Goal: Task Accomplishment & Management: Complete application form

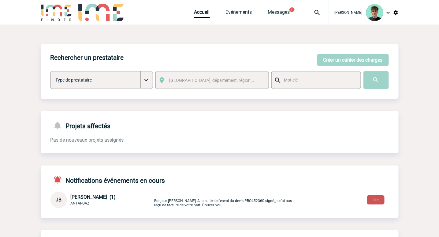
click at [377, 200] on button "Lire" at bounding box center [375, 199] width 17 height 9
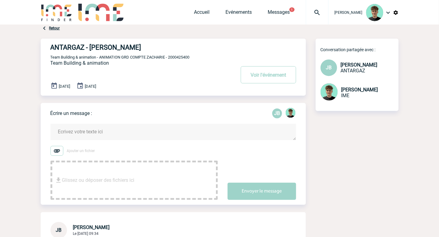
click at [101, 129] on textarea at bounding box center [173, 132] width 246 height 16
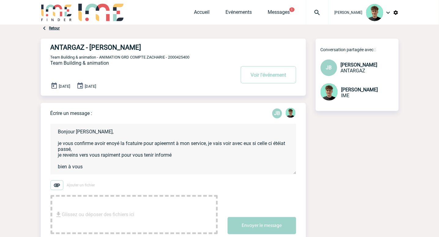
drag, startPoint x: 94, startPoint y: 38, endPoint x: 40, endPoint y: 18, distance: 57.3
click at [38, 0] on html "[PERSON_NAME] Accueil Evénements" at bounding box center [219, 118] width 439 height 237
click at [84, 149] on textarea "Bonjour [PERSON_NAME], je vous confirme avoir enoyé la fcatuire pour apieemnt à…" at bounding box center [173, 149] width 246 height 50
click at [101, 154] on textarea "Bonjour [PERSON_NAME], je vous confirme avoir enoyé la fcatuire pour apieemnt à…" at bounding box center [173, 149] width 246 height 50
click at [206, 145] on textarea "Bonjour Jérémy, je vous confirme avoir enoyé la fcatuire pour apieemnt à mon se…" at bounding box center [173, 149] width 246 height 50
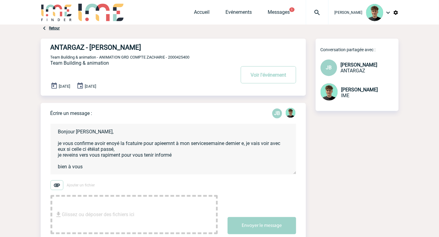
drag, startPoint x: 95, startPoint y: 169, endPoint x: 54, endPoint y: 129, distance: 57.8
click at [54, 129] on textarea "Bonjour Jérémy, je vous confirme avoir enoyé la fcatuire pour apieemnt à mon se…" at bounding box center [173, 149] width 246 height 50
paste textarea "Je vous confirme avoir envoyé la facture pour paiement à mon service la semaine…"
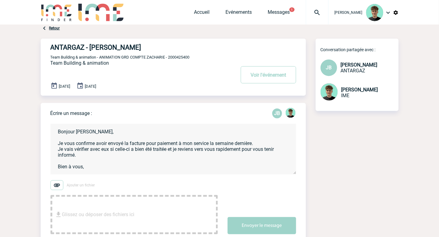
scroll to position [34, 0]
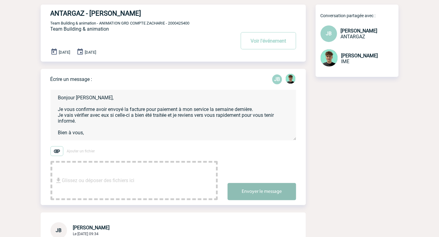
type textarea "Bonjour Jérémy, Je vous confirme avoir envoyé la facture pour paiement à mon se…"
click at [236, 191] on button "Envoyer le message" at bounding box center [262, 191] width 69 height 17
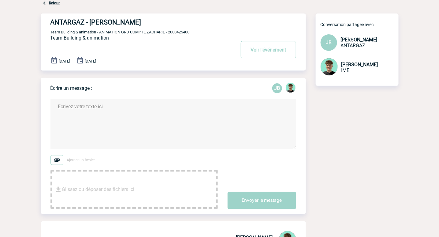
scroll to position [0, 0]
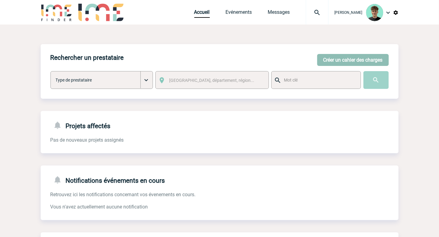
click at [334, 59] on button "Créer un cahier des charges" at bounding box center [353, 60] width 72 height 12
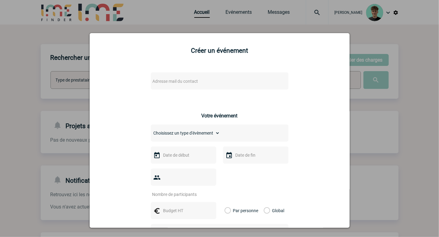
click at [216, 87] on div "Adresse mail du contact" at bounding box center [220, 80] width 138 height 17
click at [218, 80] on span "Adresse mail du contact" at bounding box center [203, 81] width 107 height 9
drag, startPoint x: 188, startPoint y: 92, endPoint x: 95, endPoint y: 99, distance: 92.9
click at [95, 99] on body "[PERSON_NAME] Accueil Evénements" at bounding box center [219, 155] width 439 height 311
click at [219, 89] on input "[PERSON_NAME][EMAIL_ADDRESS][PERSON_NAME][DOMAIN_NAME]>" at bounding box center [201, 92] width 104 height 9
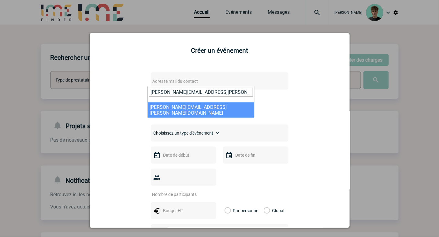
type input "[PERSON_NAME][EMAIL_ADDRESS][PERSON_NAME][DOMAIN_NAME]"
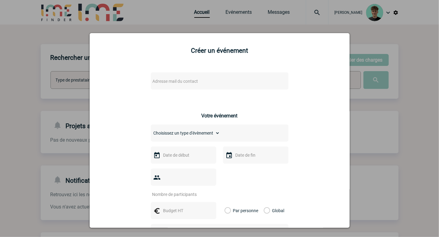
click at [185, 137] on select "Choisissez un type d'évènement Séminaire avec nuitée Séminaire sans nuitée Repa…" at bounding box center [185, 133] width 69 height 9
click at [190, 136] on select "Choisissez un type d'évènement Séminaire avec nuitée Séminaire sans nuitée Repa…" at bounding box center [185, 133] width 69 height 9
click at [188, 81] on span "Adresse mail du contact" at bounding box center [176, 81] width 46 height 5
drag, startPoint x: 188, startPoint y: 92, endPoint x: 109, endPoint y: 97, distance: 79.1
click at [109, 97] on body "[PERSON_NAME] Accueil Evénements" at bounding box center [219, 155] width 439 height 311
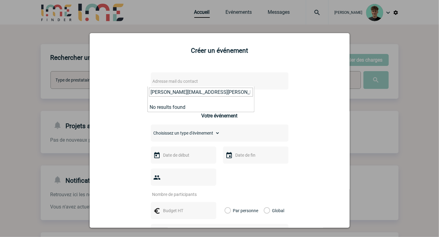
click at [231, 92] on input "[PERSON_NAME][EMAIL_ADDRESS][PERSON_NAME][DOMAIN_NAME]>" at bounding box center [201, 92] width 104 height 9
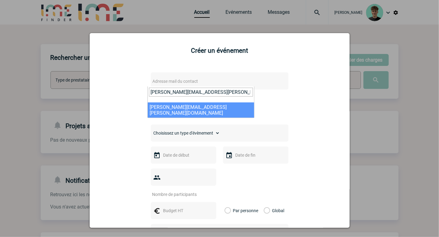
type input "[PERSON_NAME][EMAIL_ADDRESS][PERSON_NAME][DOMAIN_NAME]"
select select "114193"
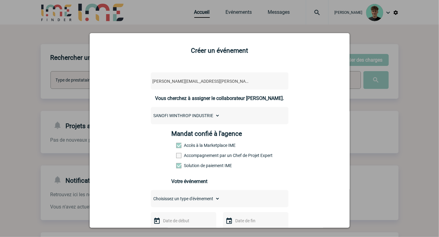
click at [186, 158] on label "Accompagnement par un Chef de Projet Expert" at bounding box center [189, 155] width 27 height 5
click at [0, 0] on input "Accompagnement par un Chef de Projet Expert" at bounding box center [0, 0] width 0 height 0
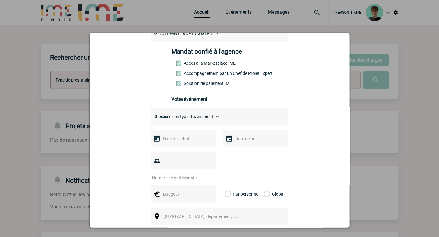
scroll to position [102, 0]
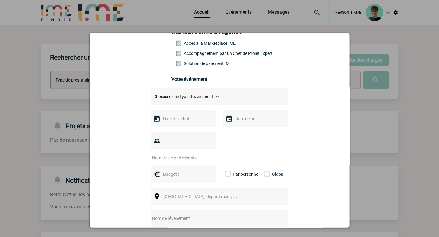
click at [181, 99] on select "Choisissez un type d'évènement Séminaire avec nuitée Séminaire sans nuitée Repa…" at bounding box center [185, 96] width 69 height 9
select select "3"
click at [151, 96] on select "Choisissez un type d'évènement Séminaire avec nuitée Séminaire sans nuitée Repa…" at bounding box center [185, 96] width 69 height 9
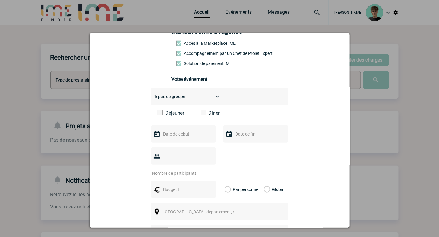
click at [212, 116] on label "Diner" at bounding box center [218, 113] width 35 height 6
click at [0, 0] on input "Diner" at bounding box center [0, 0] width 0 height 0
click at [193, 138] on input "text" at bounding box center [183, 134] width 42 height 8
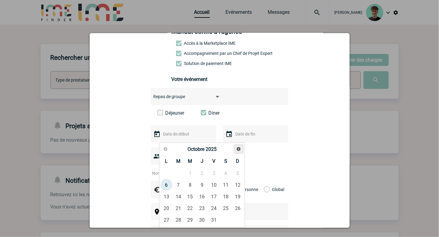
click at [241, 149] on span "Suivant" at bounding box center [238, 148] width 5 height 5
click at [164, 174] on link "1" at bounding box center [166, 172] width 11 height 11
type input "[DATE]"
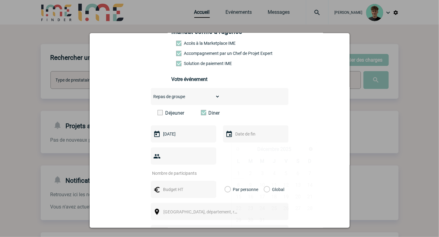
click at [240, 136] on input "text" at bounding box center [255, 134] width 42 height 8
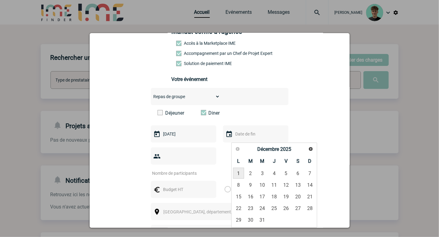
click at [237, 173] on link "1" at bounding box center [238, 172] width 11 height 11
type input "[DATE]"
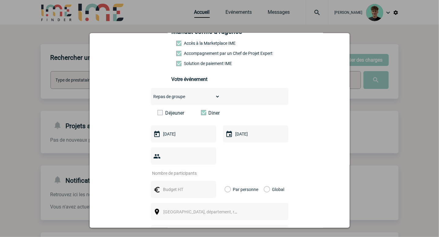
click at [182, 169] on input "number" at bounding box center [180, 173] width 58 height 8
type input "22"
click at [193, 185] on input "text" at bounding box center [183, 189] width 42 height 8
type input "1320"
click at [268, 183] on label "Global" at bounding box center [266, 189] width 4 height 17
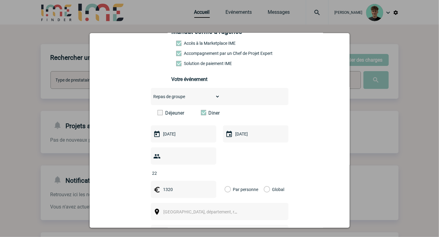
click at [0, 0] on input "Global" at bounding box center [0, 0] width 0 height 0
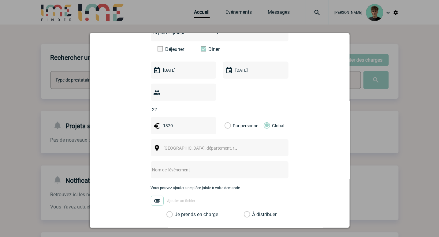
scroll to position [170, 0]
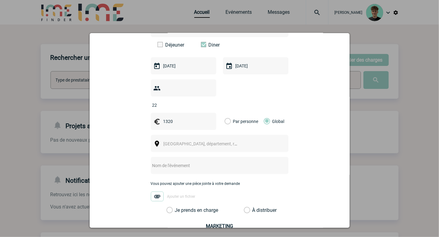
click at [234, 141] on div "[GEOGRAPHIC_DATA], département, région..." at bounding box center [220, 143] width 138 height 17
click at [233, 139] on span "[GEOGRAPHIC_DATA], département, région..." at bounding box center [203, 143] width 84 height 9
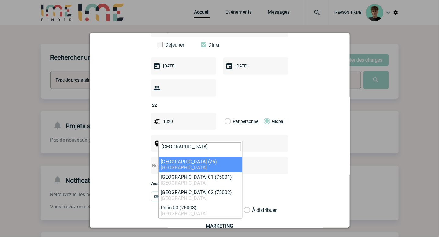
type input "[GEOGRAPHIC_DATA]"
select select "3"
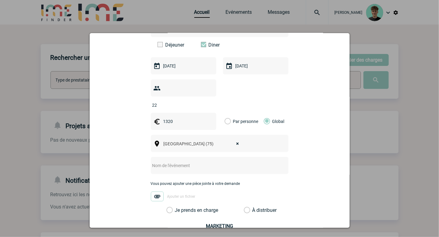
click at [197, 161] on input "text" at bounding box center [211, 165] width 121 height 8
click at [179, 161] on input "text" at bounding box center [211, 165] width 121 height 8
paste input "diner de 20 à 22 pers le lundi 1er Dec au soir vers 19h30"
type input "diner de 20 à 22 pers le lundi 1er Dec au soir vers 19h30"
click at [177, 207] on label "Je prends en charge" at bounding box center [171, 210] width 10 height 6
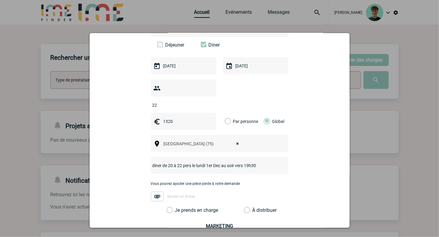
click at [0, 0] on input "Je prends en charge" at bounding box center [0, 0] width 0 height 0
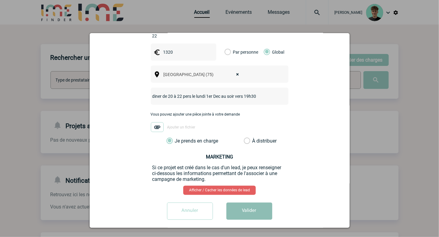
scroll to position [240, 0]
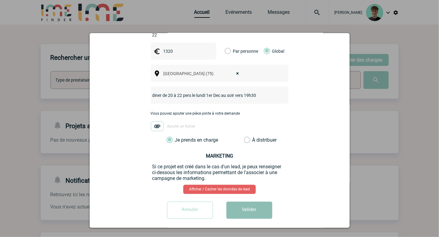
click at [252, 204] on button "Valider" at bounding box center [249, 209] width 46 height 17
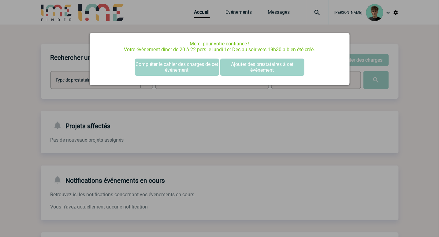
click at [317, 135] on div at bounding box center [219, 118] width 439 height 237
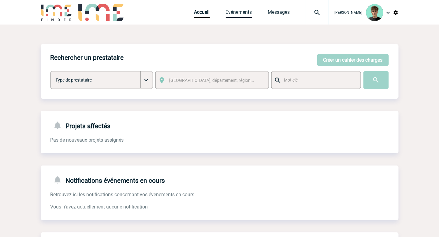
click at [252, 14] on link "Evénements" at bounding box center [239, 13] width 26 height 9
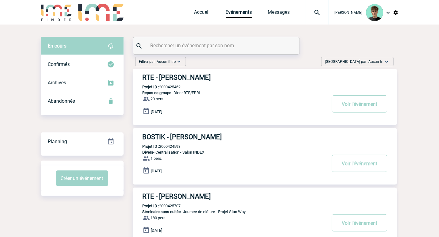
click at [375, 62] on span "Aucun tri" at bounding box center [376, 61] width 15 height 4
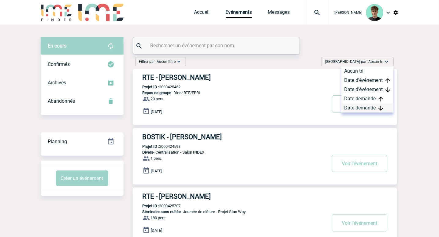
click at [358, 109] on div "Date demande" at bounding box center [367, 107] width 52 height 9
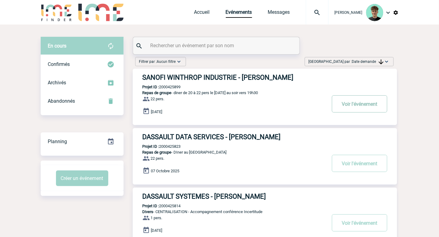
click at [351, 109] on button "Voir l'événement" at bounding box center [359, 103] width 55 height 17
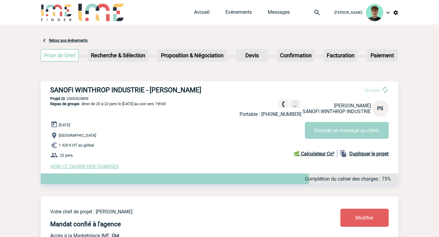
click at [66, 87] on h3 "SANOFI WINTHROP INDUSTRIE - [PERSON_NAME]" at bounding box center [142, 90] width 184 height 8
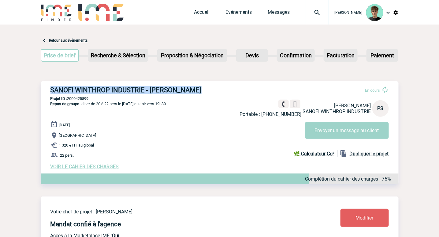
copy h3 "SANOFI WINTHROP INDUSTRIE - Paula SCHMITT"
drag, startPoint x: 66, startPoint y: 88, endPoint x: 185, endPoint y: 86, distance: 118.7
click at [185, 86] on h3 "SANOFI WINTHROP INDUSTRIE - Paula SCHMITT" at bounding box center [142, 90] width 184 height 8
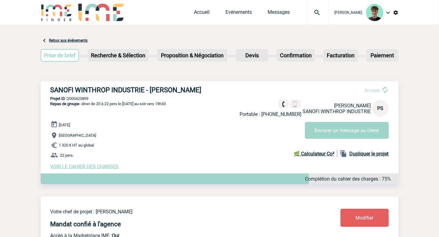
click at [82, 97] on p "Projet ID : 2000425899" at bounding box center [220, 98] width 358 height 5
copy p "2000425899"
click at [288, 10] on link "Messages" at bounding box center [279, 13] width 22 height 9
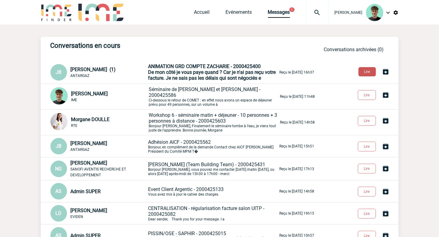
click at [366, 71] on button "Lire" at bounding box center [367, 71] width 17 height 9
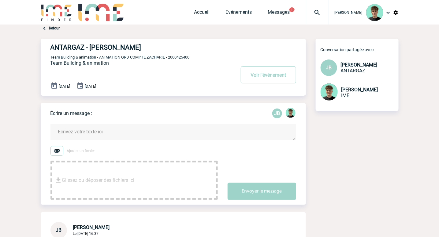
click at [184, 133] on textarea at bounding box center [173, 132] width 246 height 16
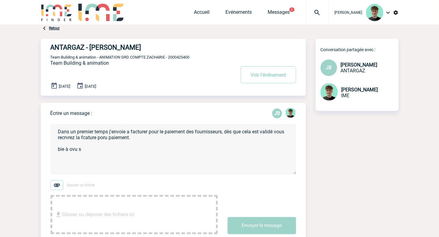
click at [222, 133] on textarea "Dans un premier temps j'envoie a facturer pour le paiement des fournisseurs, dè…" at bounding box center [173, 149] width 246 height 50
click at [239, 139] on textarea "Dans un premier temps j'envoie a facturer pour le paiement des fournisseurs ( c…" at bounding box center [173, 149] width 246 height 50
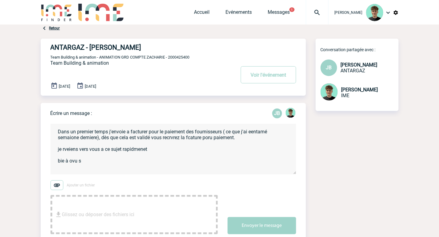
drag, startPoint x: 86, startPoint y: 166, endPoint x: 50, endPoint y: 119, distance: 59.1
click at [50, 119] on div "Écrire un message : JB Dans un premier temps j'envoie a facturer pour le paieme…" at bounding box center [173, 171] width 265 height 136
paste textarea ", j’ai envoyé la facture pour le paiement des fournisseurs (ce que j’ai entamé …"
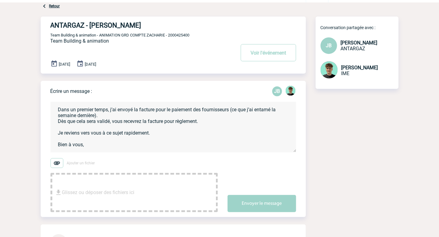
scroll to position [34, 0]
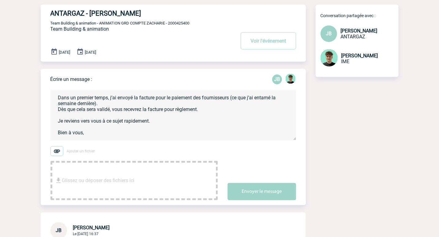
click at [113, 99] on textarea "Dans un premier temps, j’ai envoyé la facture pour le paiement des fournisseurs…" at bounding box center [173, 115] width 246 height 50
click at [127, 99] on textarea "Dans un premier temps, j'envoyé la facture pour le paiement des fournisseurs (c…" at bounding box center [173, 115] width 246 height 50
click at [148, 116] on textarea "Dans un premier temps, j'envoie la facture pour le paiement des fournisseurs (c…" at bounding box center [173, 115] width 246 height 50
click at [93, 112] on textarea "Dans un premier temps, j'envoie la facture pour le paiement des fournisseurs (c…" at bounding box center [173, 115] width 246 height 50
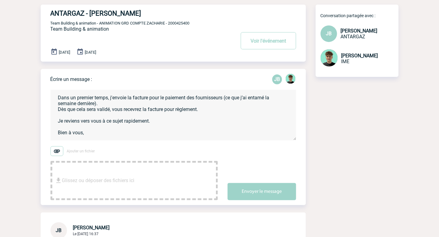
click at [93, 112] on textarea "Dans un premier temps, j'envoie la facture pour le paiement des fournisseurs (c…" at bounding box center [173, 115] width 246 height 50
click at [157, 116] on textarea "Dans un premier temps, j'envoie la facture pour le paiement des fournisseurs (c…" at bounding box center [173, 115] width 246 height 50
type textarea "Dans un premier temps, j'envoie la facture pour le paiement des fournisseurs (c…"
click at [258, 190] on button "Envoyer le message" at bounding box center [262, 191] width 69 height 17
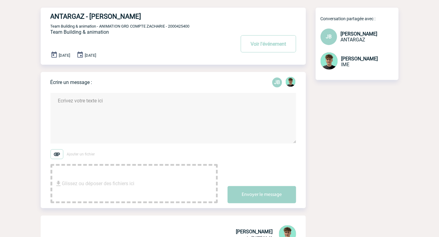
scroll to position [0, 0]
